Goal: Find specific page/section: Find specific page/section

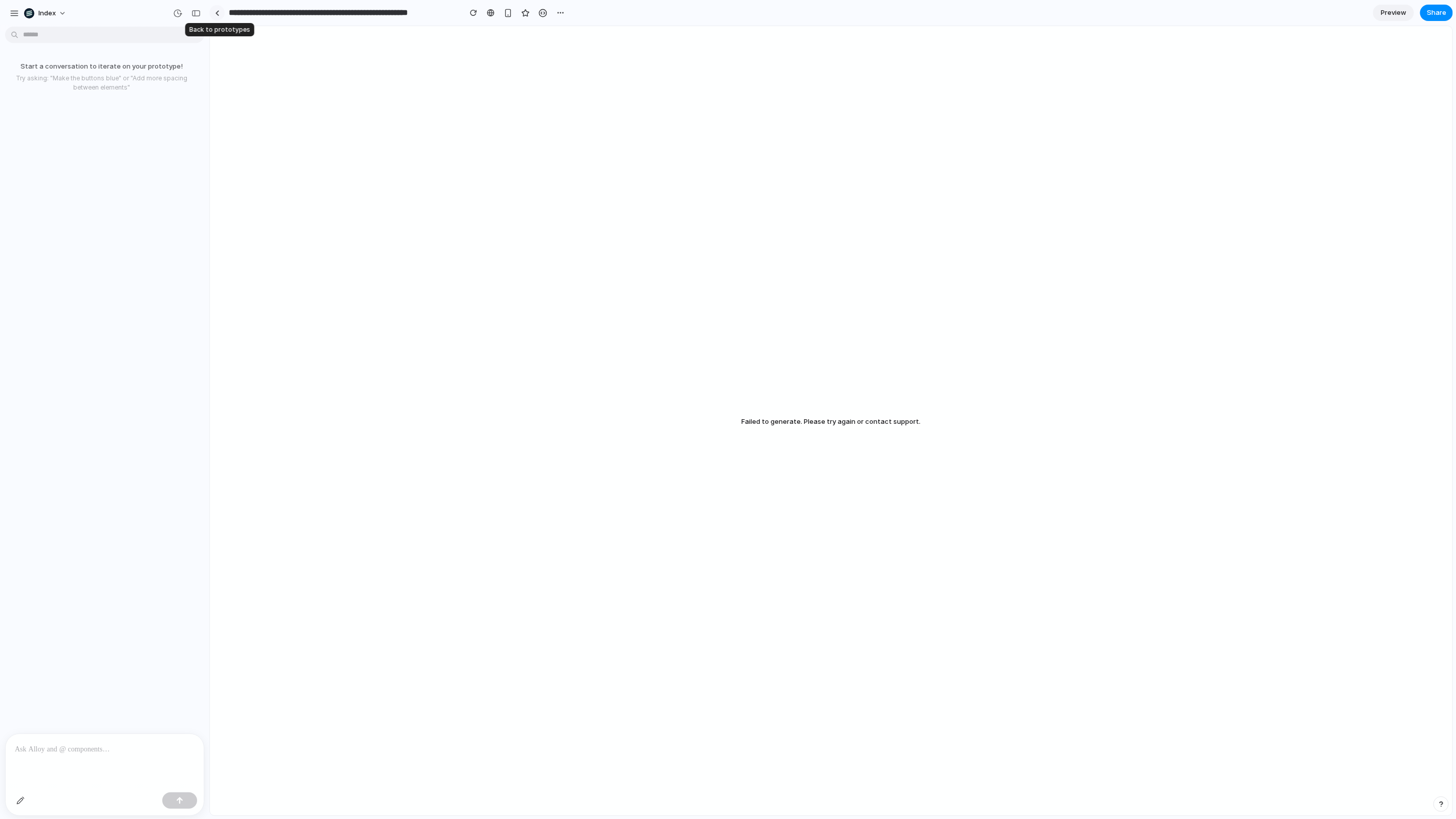
click at [213, 13] on link at bounding box center [216, 12] width 15 height 15
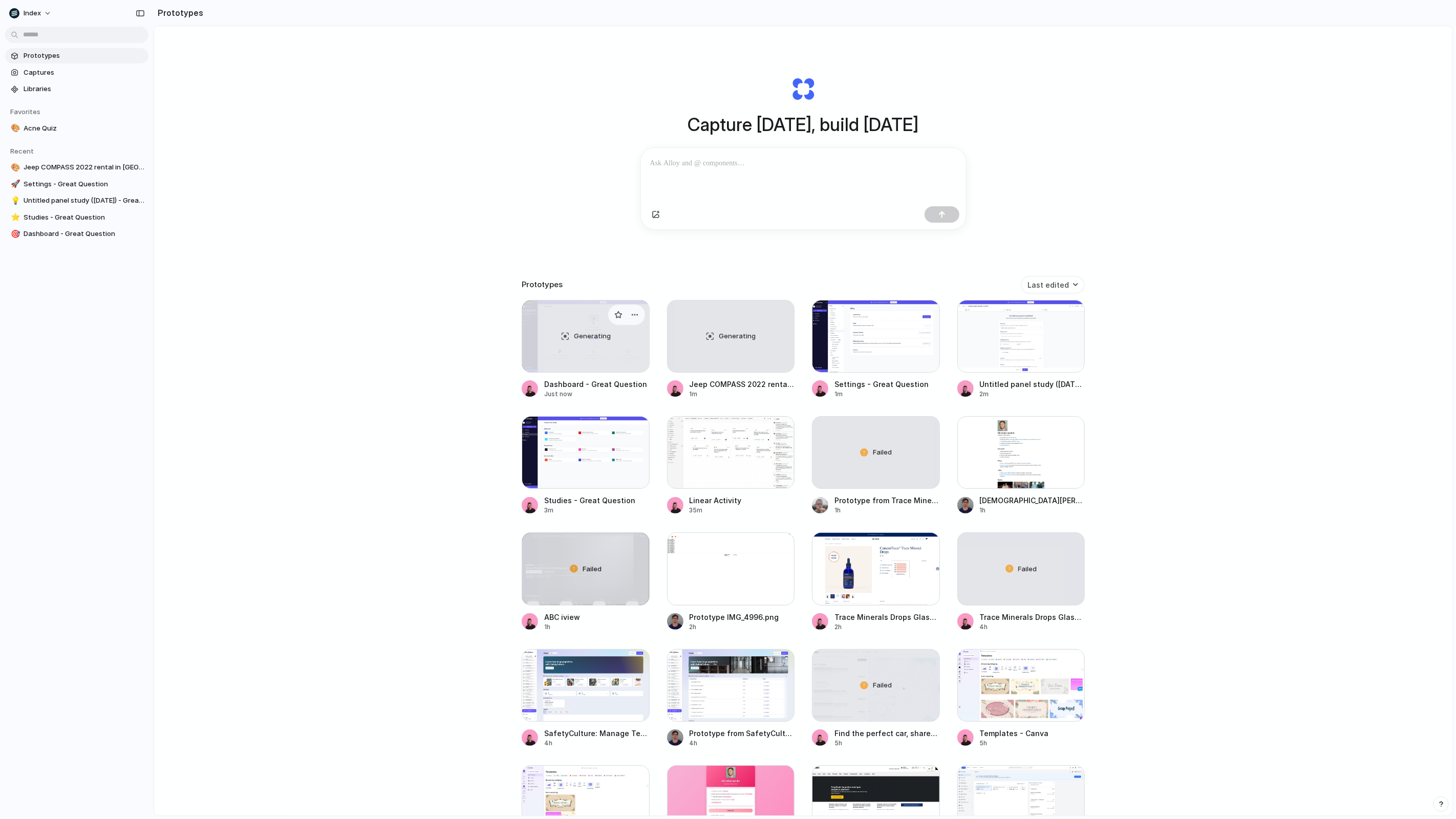
click at [592, 353] on div "Generating" at bounding box center [586, 336] width 127 height 72
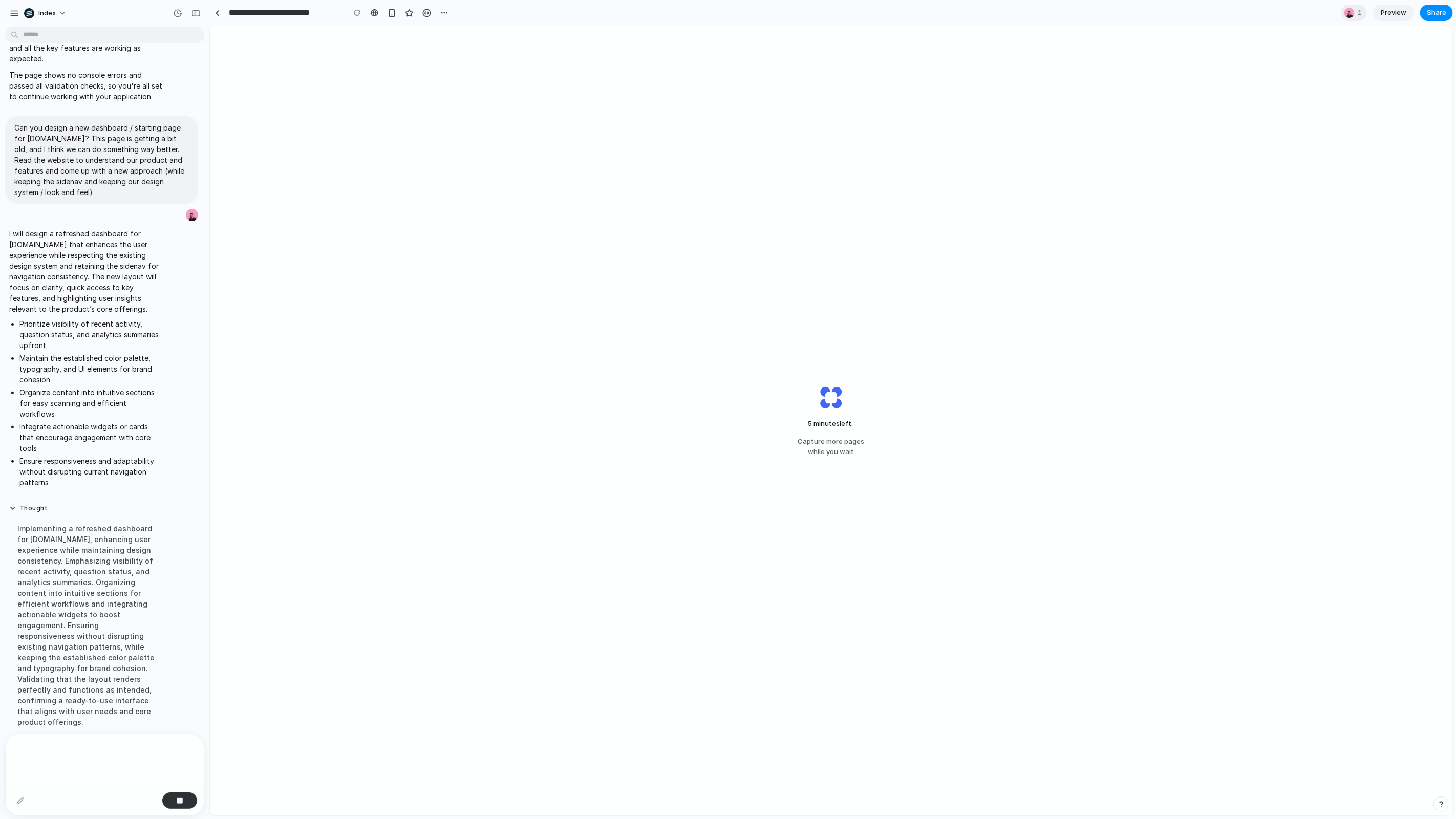
scroll to position [82, 0]
